Goal: Information Seeking & Learning: Find specific fact

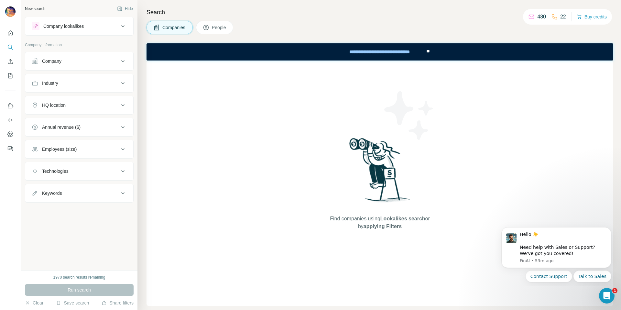
click at [204, 26] on icon at bounding box center [206, 27] width 6 height 6
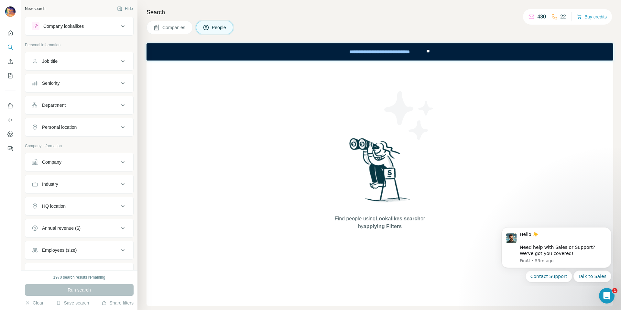
click at [81, 67] on button "Job title" at bounding box center [79, 61] width 108 height 16
click at [75, 74] on input "text" at bounding box center [73, 77] width 82 height 12
type input "**********"
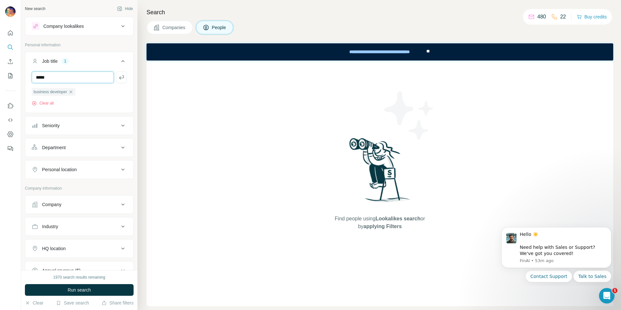
type input "*****"
click at [96, 130] on button "Seniority" at bounding box center [79, 126] width 108 height 16
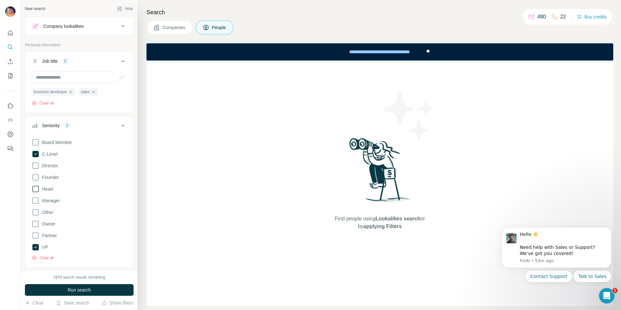
click at [36, 188] on icon at bounding box center [36, 189] width 8 height 8
click at [36, 165] on icon at bounding box center [36, 166] width 8 height 8
click at [122, 96] on div "business developer sales Clear all" at bounding box center [79, 91] width 108 height 40
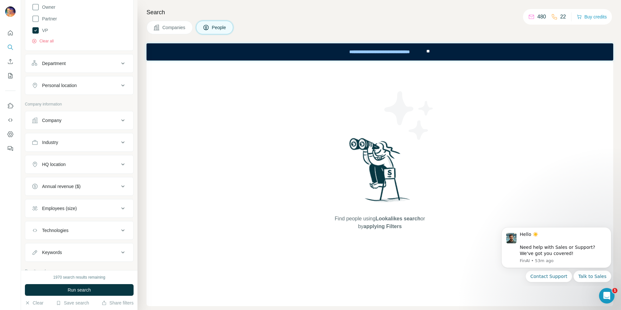
scroll to position [229, 0]
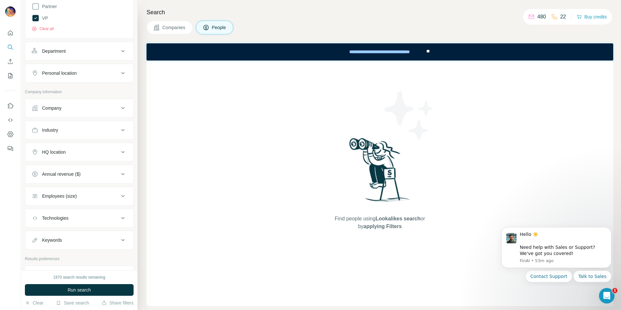
click at [56, 134] on button "Industry" at bounding box center [79, 130] width 108 height 16
click at [55, 146] on input at bounding box center [76, 146] width 80 height 7
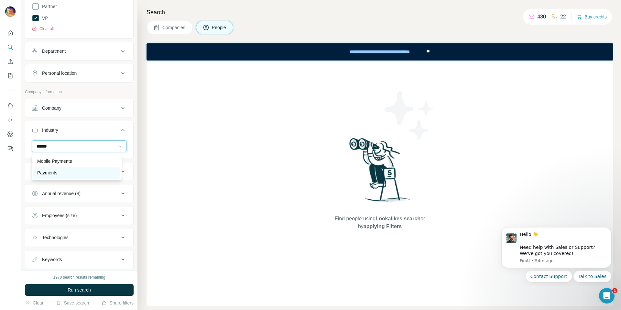
type input "******"
click at [48, 174] on p "Payments" at bounding box center [47, 173] width 20 height 6
click at [106, 194] on div "HQ location" at bounding box center [75, 194] width 87 height 6
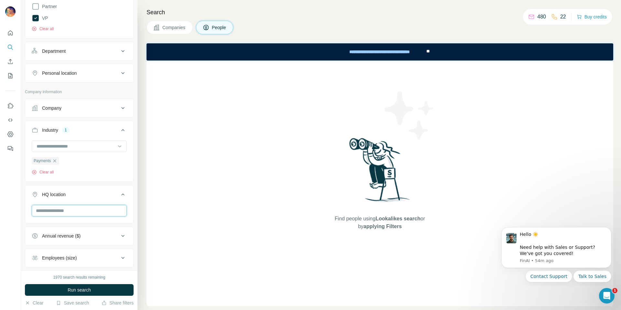
click at [80, 211] on input "text" at bounding box center [79, 211] width 95 height 12
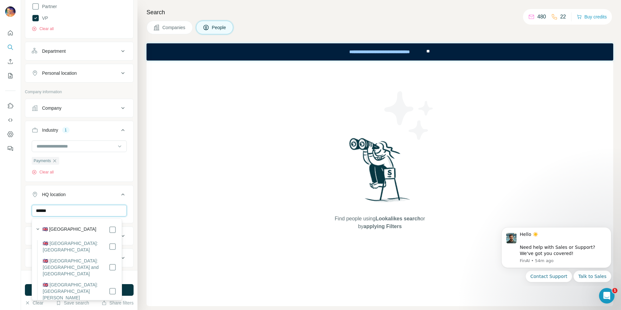
drag, startPoint x: 71, startPoint y: 211, endPoint x: 21, endPoint y: 212, distance: 49.5
click at [21, 212] on div "New search Hide Company lookalikes Personal information Job title 2 business de…" at bounding box center [79, 135] width 116 height 270
drag, startPoint x: 71, startPoint y: 212, endPoint x: 20, endPoint y: 206, distance: 51.1
click at [20, 206] on div "**********" at bounding box center [310, 155] width 621 height 310
type input "******"
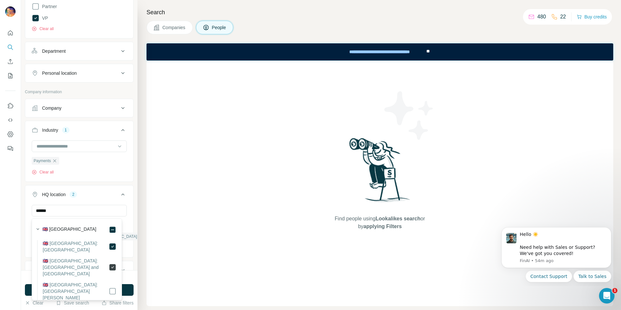
scroll to position [21, 0]
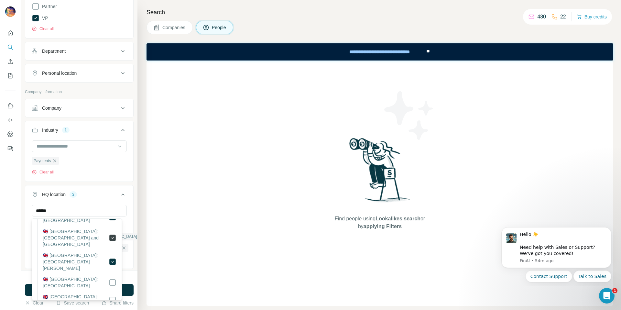
scroll to position [34, 0]
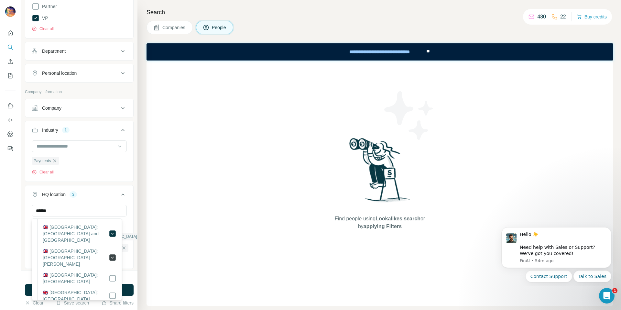
click at [109, 258] on icon at bounding box center [113, 258] width 8 height 8
click at [109, 238] on div at bounding box center [113, 233] width 8 height 19
click at [104, 173] on div "Payments Clear all" at bounding box center [79, 157] width 95 height 35
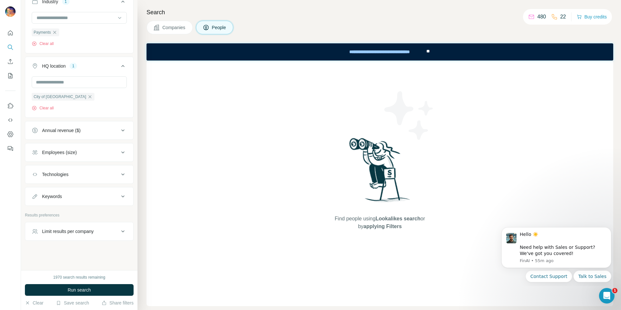
scroll to position [359, 0]
click at [102, 229] on div "Limit results per company" at bounding box center [75, 231] width 87 height 6
click at [102, 229] on div "Limit results per company" at bounding box center [75, 230] width 87 height 6
click at [75, 291] on span "Run search" at bounding box center [79, 290] width 23 height 6
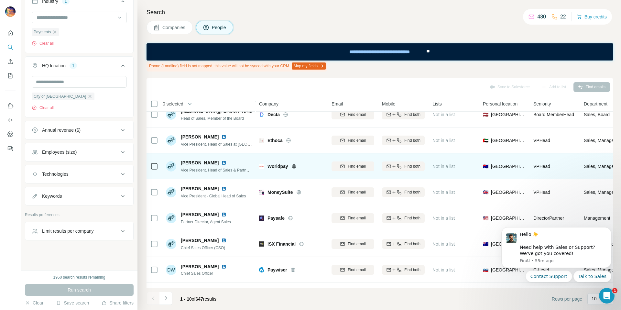
scroll to position [86, 0]
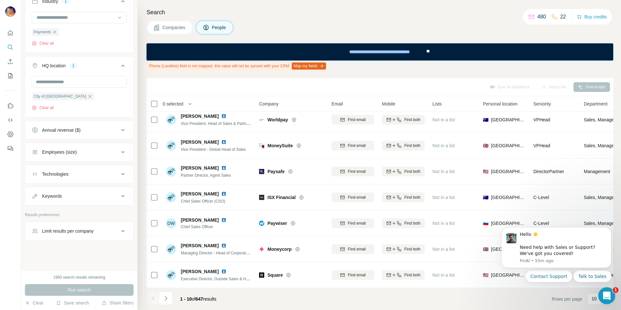
click at [604, 298] on div "Open Intercom Messenger" at bounding box center [605, 294] width 21 height 21
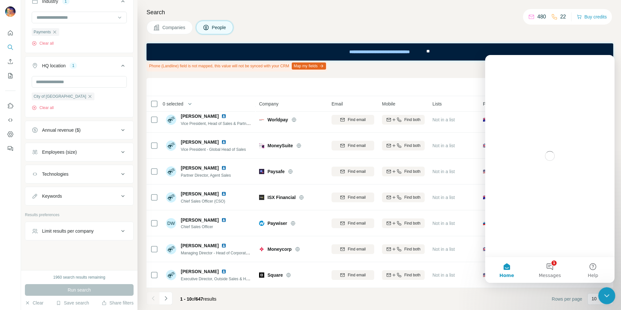
scroll to position [0, 0]
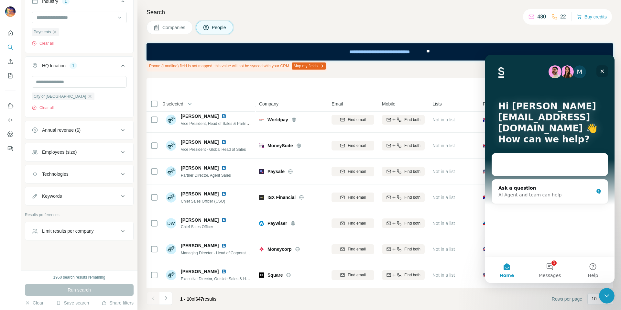
click at [603, 71] on icon "Close" at bounding box center [603, 72] width 4 height 4
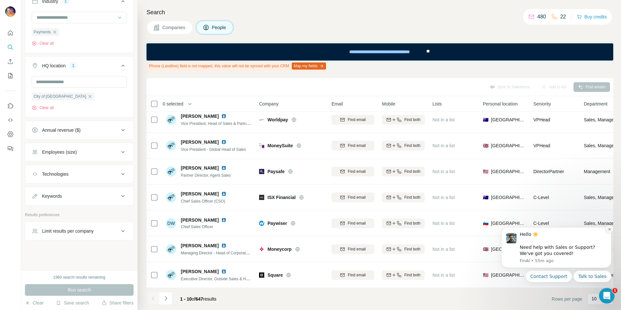
click at [608, 228] on icon "Dismiss notification" at bounding box center [610, 229] width 4 height 4
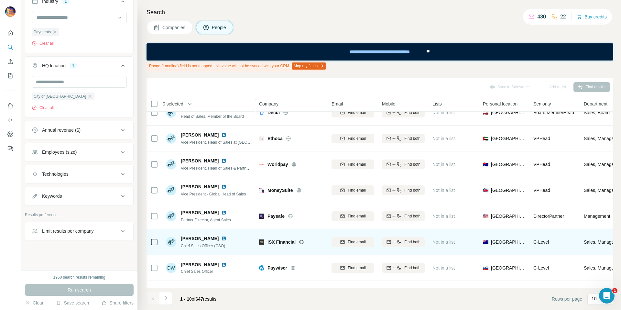
scroll to position [86, 0]
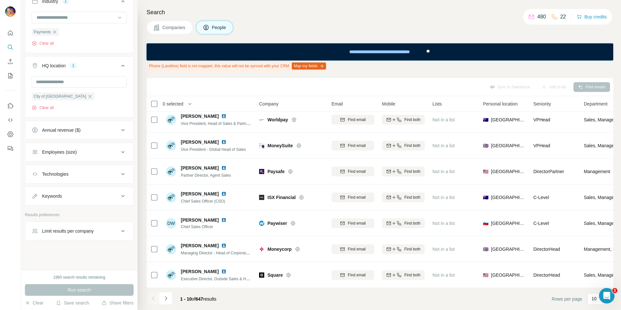
click at [271, 105] on span "Company" at bounding box center [268, 104] width 19 height 6
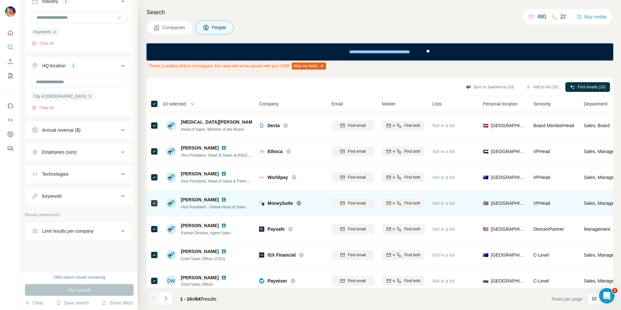
scroll to position [0, 0]
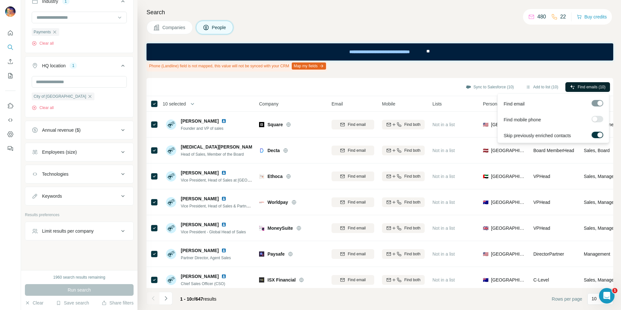
click at [590, 89] on span "Find emails (10)" at bounding box center [592, 87] width 28 height 6
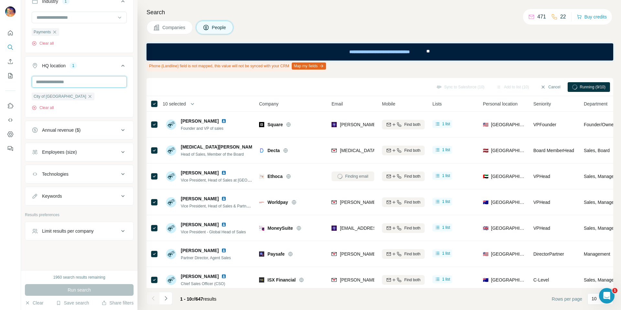
click at [88, 78] on input "text" at bounding box center [79, 82] width 95 height 12
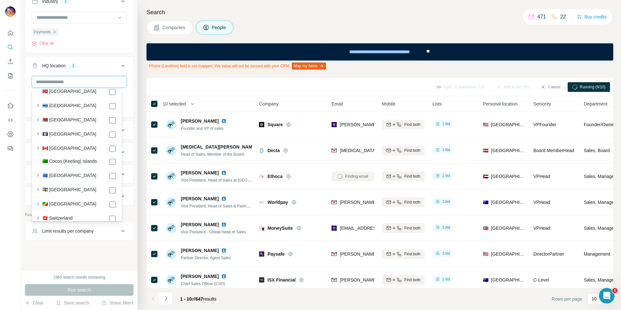
click at [88, 78] on input "text" at bounding box center [79, 82] width 95 height 12
click at [101, 49] on div "Payments Clear all" at bounding box center [79, 32] width 108 height 40
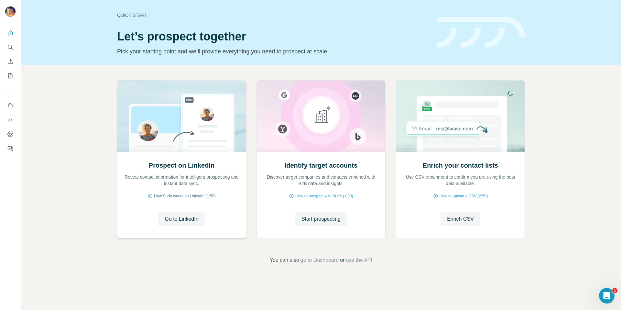
click at [182, 195] on span "How Surfe works on LinkedIn (1:58)" at bounding box center [185, 196] width 62 height 6
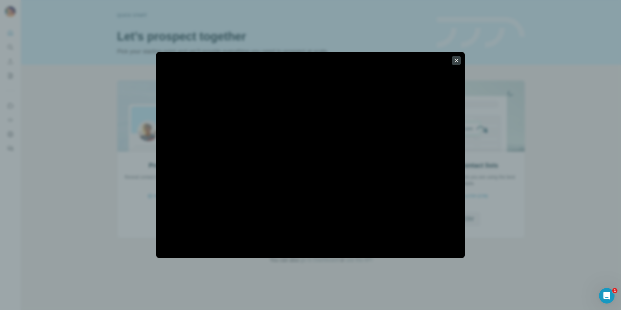
click at [527, 114] on div at bounding box center [310, 155] width 621 height 310
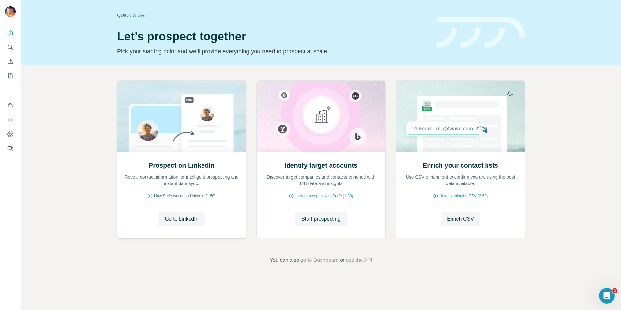
click at [188, 194] on span "How Surfe works on LinkedIn (1:58)" at bounding box center [185, 196] width 62 height 6
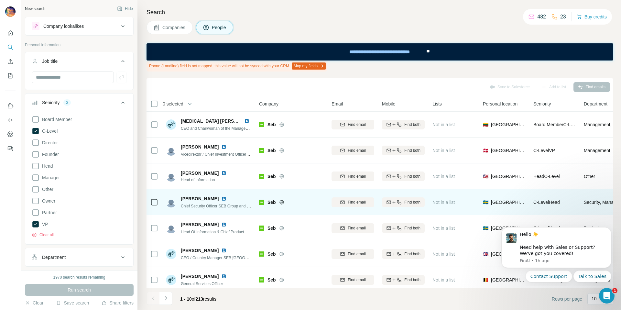
scroll to position [390, 0]
